Goal: Information Seeking & Learning: Find specific page/section

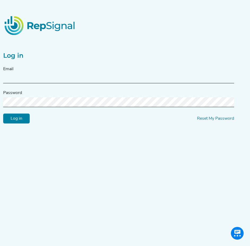
type input "[PERSON_NAME][EMAIL_ADDRESS][DOMAIN_NAME]"
click at [18, 122] on input "Log in" at bounding box center [16, 119] width 26 height 10
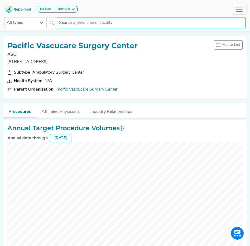
click at [107, 22] on input "text" at bounding box center [151, 22] width 189 height 11
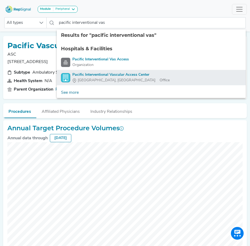
click at [99, 79] on span "[GEOGRAPHIC_DATA], [GEOGRAPHIC_DATA]" at bounding box center [117, 81] width 78 height 6
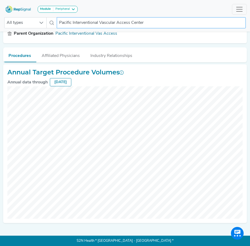
scroll to position [56, 0]
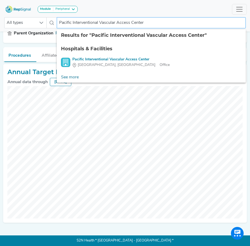
drag, startPoint x: 115, startPoint y: 22, endPoint x: 58, endPoint y: 27, distance: 57.4
click at [58, 27] on input "Pacific Interventional Vascular Access Center" at bounding box center [151, 22] width 189 height 11
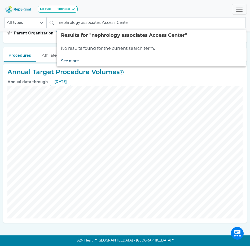
click at [74, 62] on link "See more" at bounding box center [70, 61] width 26 height 11
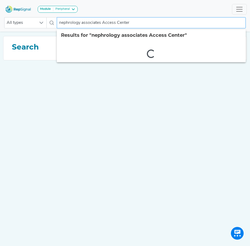
click at [130, 22] on input "nephrology associates Access Center" at bounding box center [151, 22] width 189 height 11
type input "nephrology associates Access Center riverside"
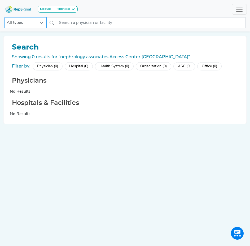
click at [44, 23] on div at bounding box center [41, 22] width 10 height 11
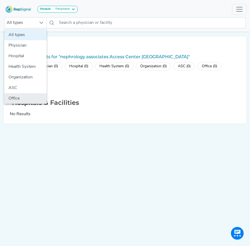
click at [17, 96] on li "Office" at bounding box center [25, 98] width 42 height 11
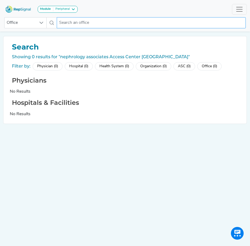
click at [72, 23] on input "text" at bounding box center [151, 22] width 189 height 11
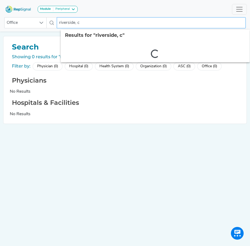
type input "[GEOGRAPHIC_DATA], [GEOGRAPHIC_DATA]"
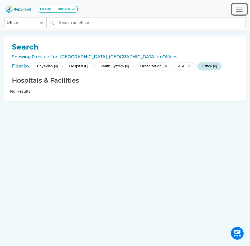
click at [240, 8] on span "Toggle navigation" at bounding box center [239, 9] width 8 height 8
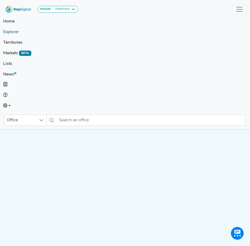
click at [9, 33] on link "Explorer" at bounding box center [124, 32] width 243 height 11
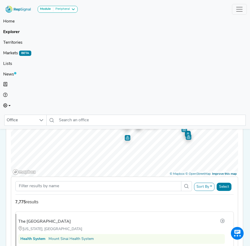
scroll to position [89, 4]
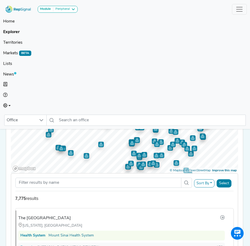
click at [177, 206] on div "Show My Territories Explore Geography Showing 100 of 7,775 hospitals meeting th…" at bounding box center [124, 173] width 242 height 377
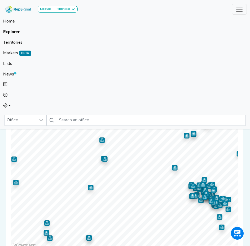
scroll to position [10, 4]
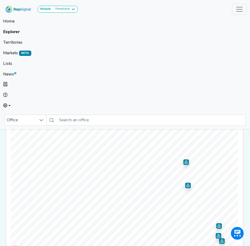
click at [236, 202] on div "Show My Territories Explore Geography Showing 87 of 7,775 hospitals meeting the…" at bounding box center [124, 161] width 233 height 184
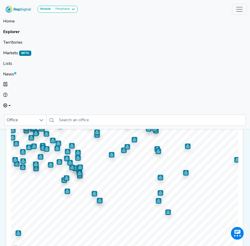
click at [131, 140] on img "Map marker" at bounding box center [134, 140] width 6 height 6
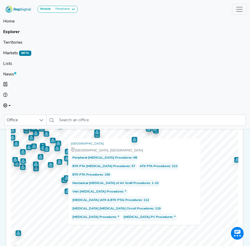
click at [139, 139] on div "[GEOGRAPHIC_DATA] [GEOGRAPHIC_DATA], [GEOGRAPHIC_DATA] Peripheral [MEDICAL_DATA…" at bounding box center [134, 181] width 132 height 86
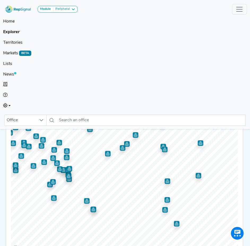
scroll to position [1166, 0]
click at [124, 145] on img "Map marker" at bounding box center [127, 144] width 6 height 6
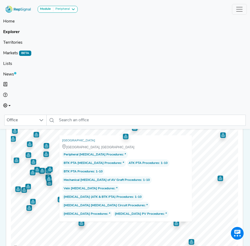
scroll to position [3, 0]
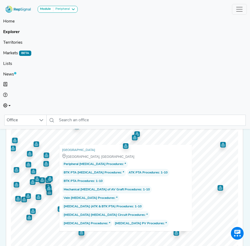
click at [134, 145] on div "[GEOGRAPHIC_DATA] [GEOGRAPHIC_DATA], [GEOGRAPHIC_DATA] Peripheral [MEDICAL_DATA…" at bounding box center [125, 188] width 132 height 86
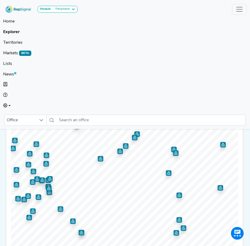
scroll to position [3785, 0]
click at [117, 152] on img "Map marker" at bounding box center [120, 151] width 6 height 6
click at [132, 140] on img "Map marker" at bounding box center [135, 138] width 6 height 6
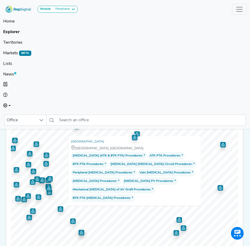
scroll to position [1334, 0]
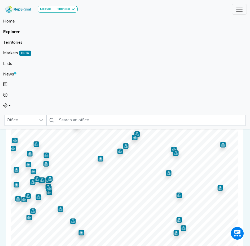
click at [134, 134] on img "Map marker" at bounding box center [137, 134] width 6 height 6
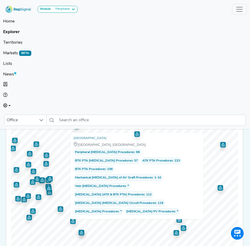
scroll to position [0, 0]
click at [133, 134] on img "Map marker" at bounding box center [137, 133] width 8 height 8
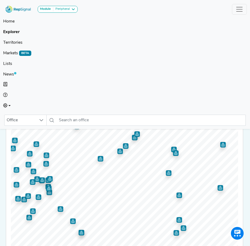
scroll to position [511, 0]
click at [42, 121] on icon at bounding box center [41, 120] width 4 height 4
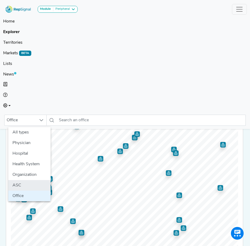
click at [25, 183] on li "ASC" at bounding box center [29, 185] width 42 height 11
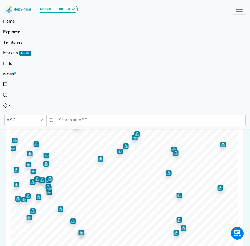
click at [117, 153] on img "Map marker" at bounding box center [120, 151] width 6 height 6
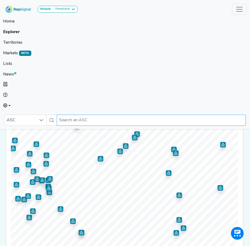
click at [63, 120] on input "text" at bounding box center [151, 120] width 189 height 11
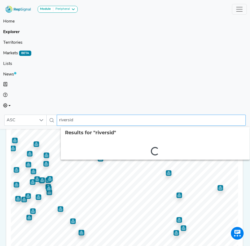
type input "riverside"
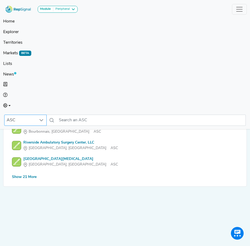
click at [42, 121] on icon at bounding box center [41, 120] width 4 height 2
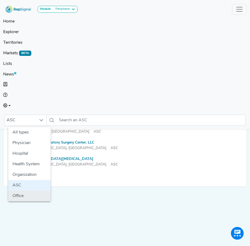
click at [24, 195] on li "Office" at bounding box center [29, 196] width 42 height 11
